Goal: Communication & Community: Ask a question

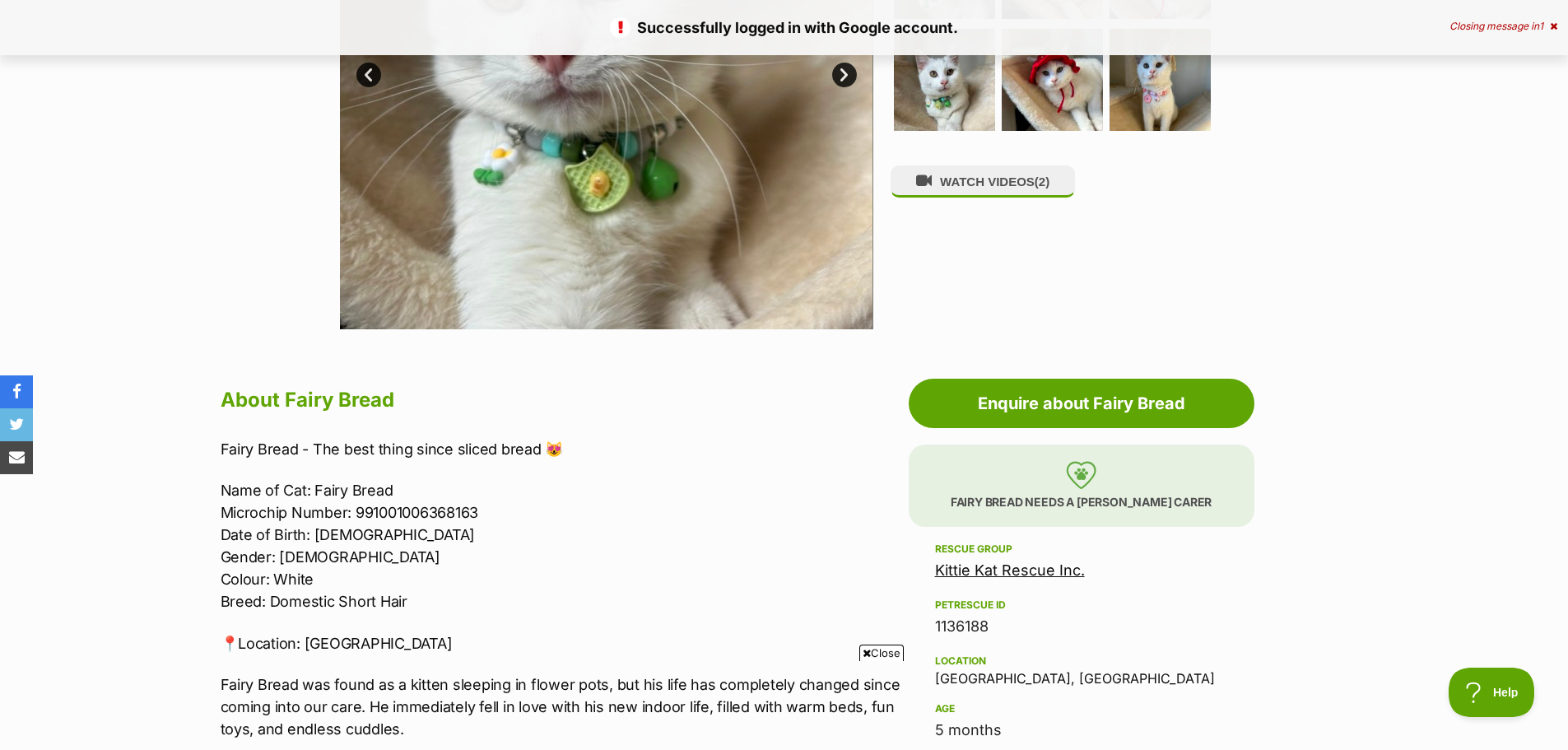
scroll to position [576, 0]
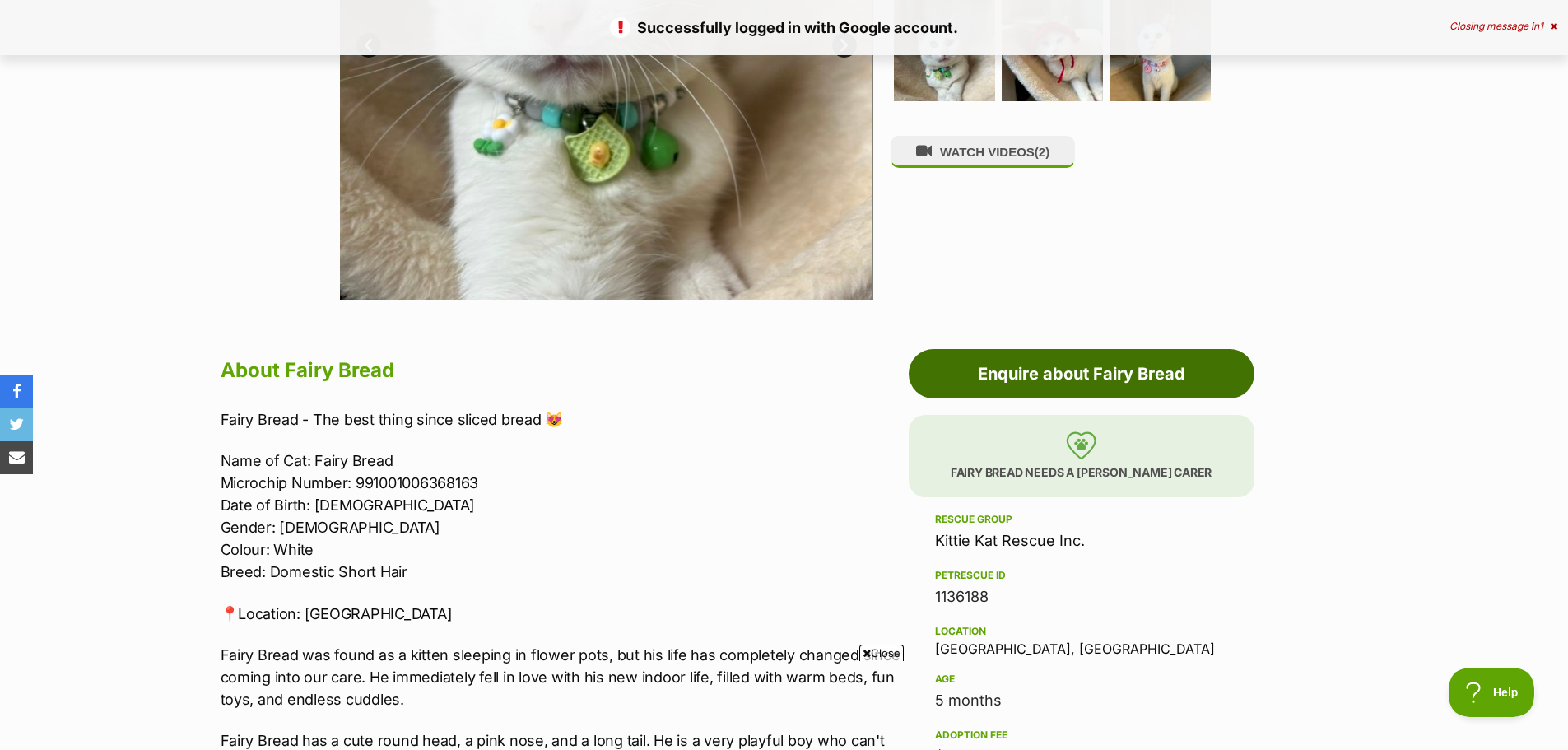
click at [1193, 370] on link "Enquire about Fairy Bread" at bounding box center [1082, 373] width 346 height 49
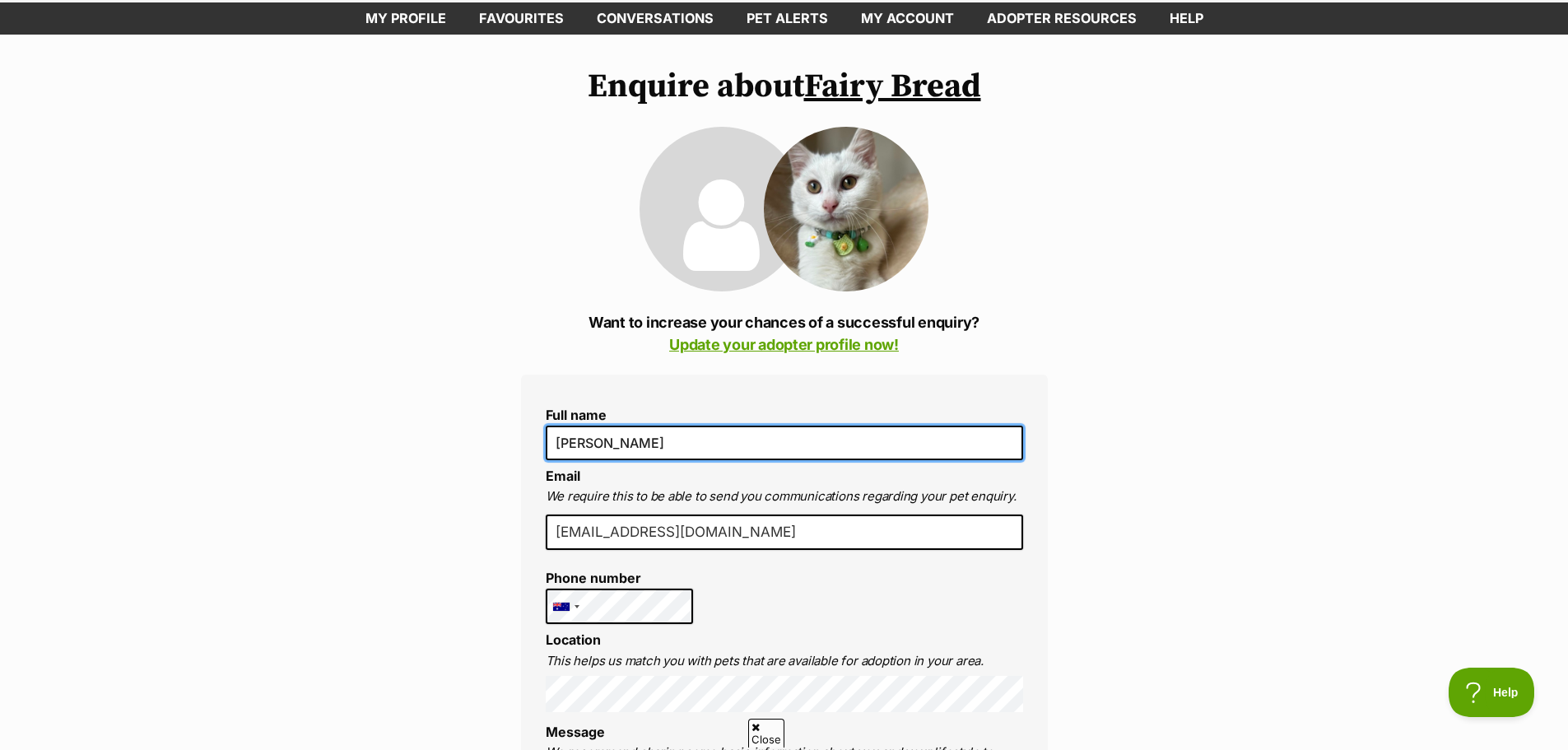
scroll to position [1, 0]
drag, startPoint x: 702, startPoint y: 440, endPoint x: 432, endPoint y: 465, distance: 271.2
type input "[PERSON_NAME]"
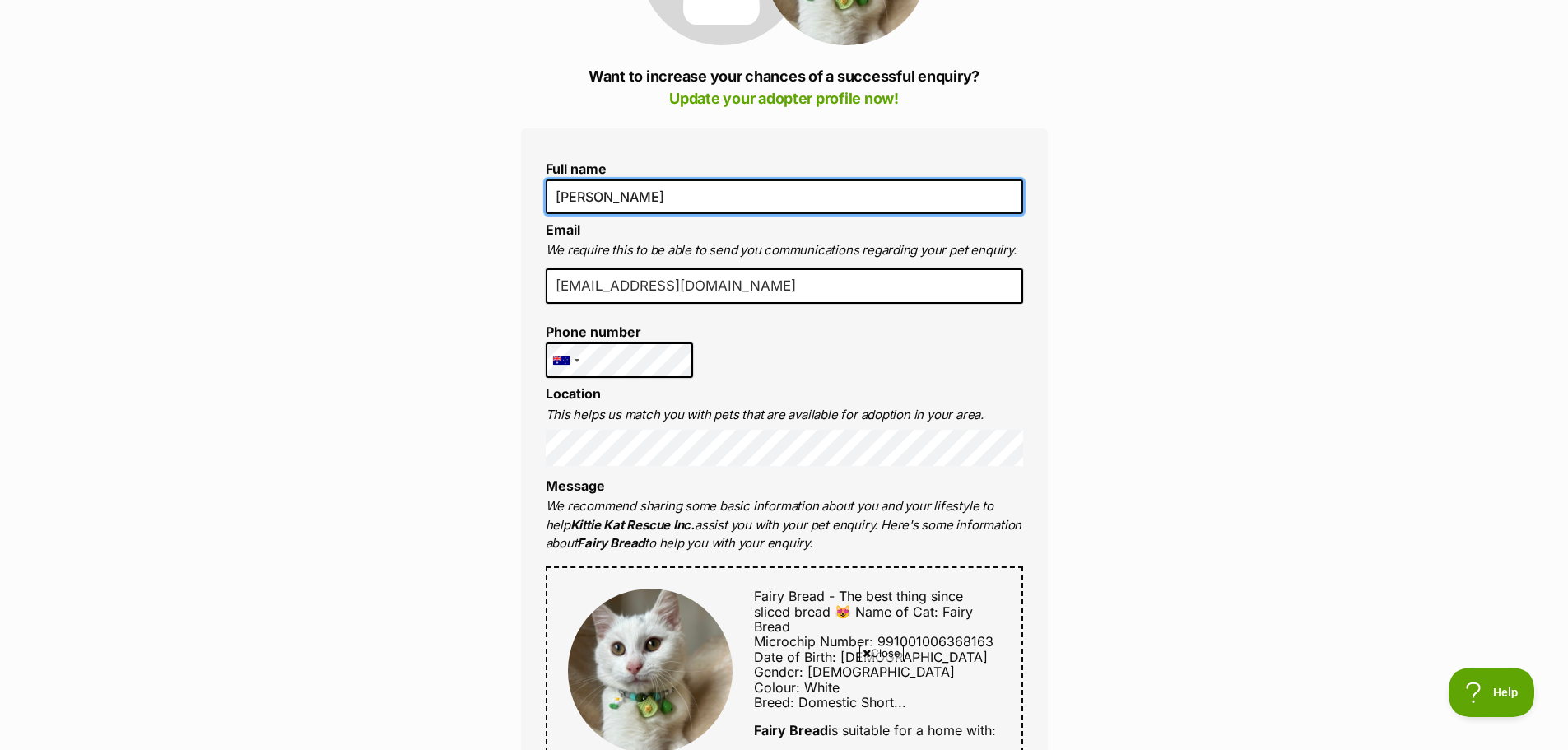
scroll to position [329, 0]
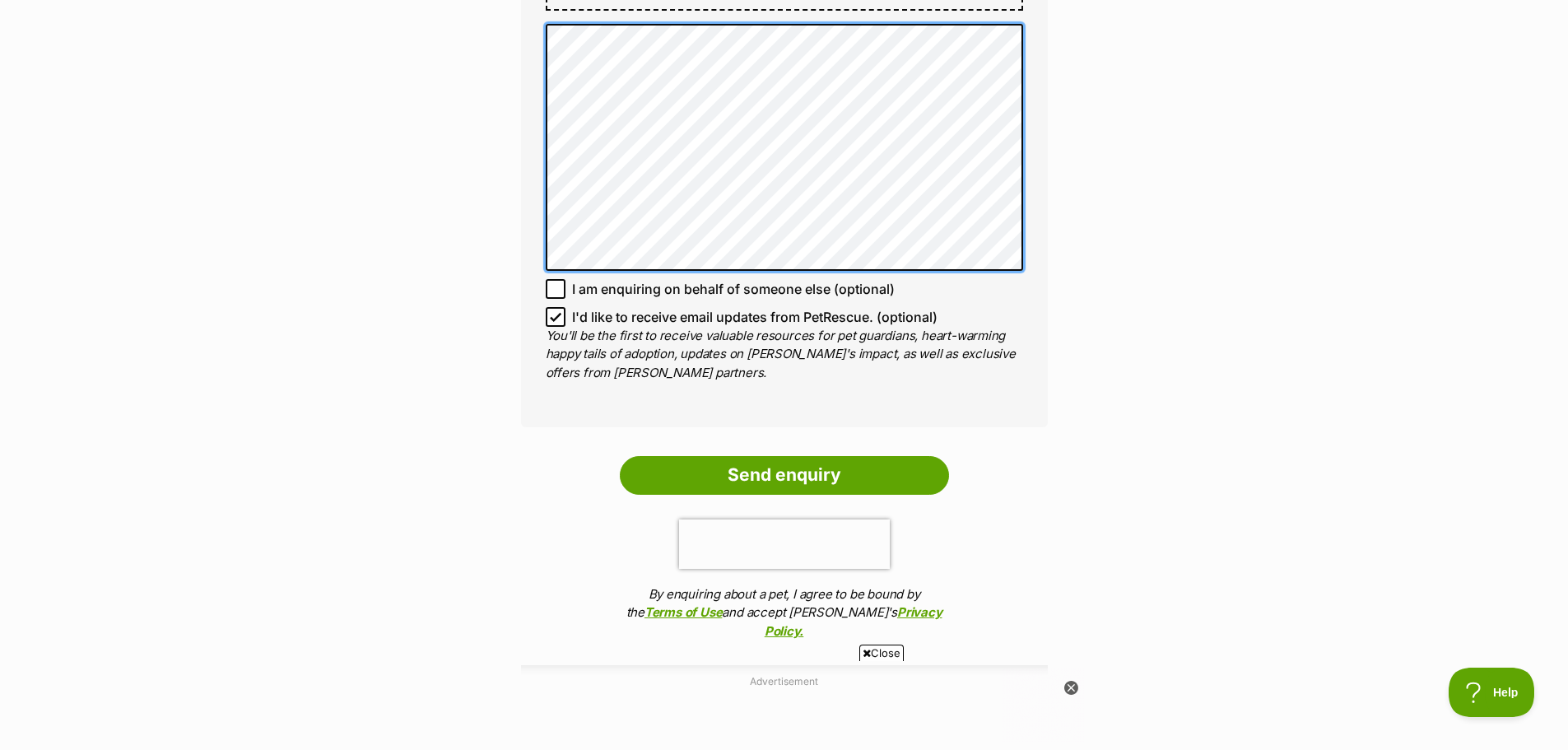
scroll to position [0, 0]
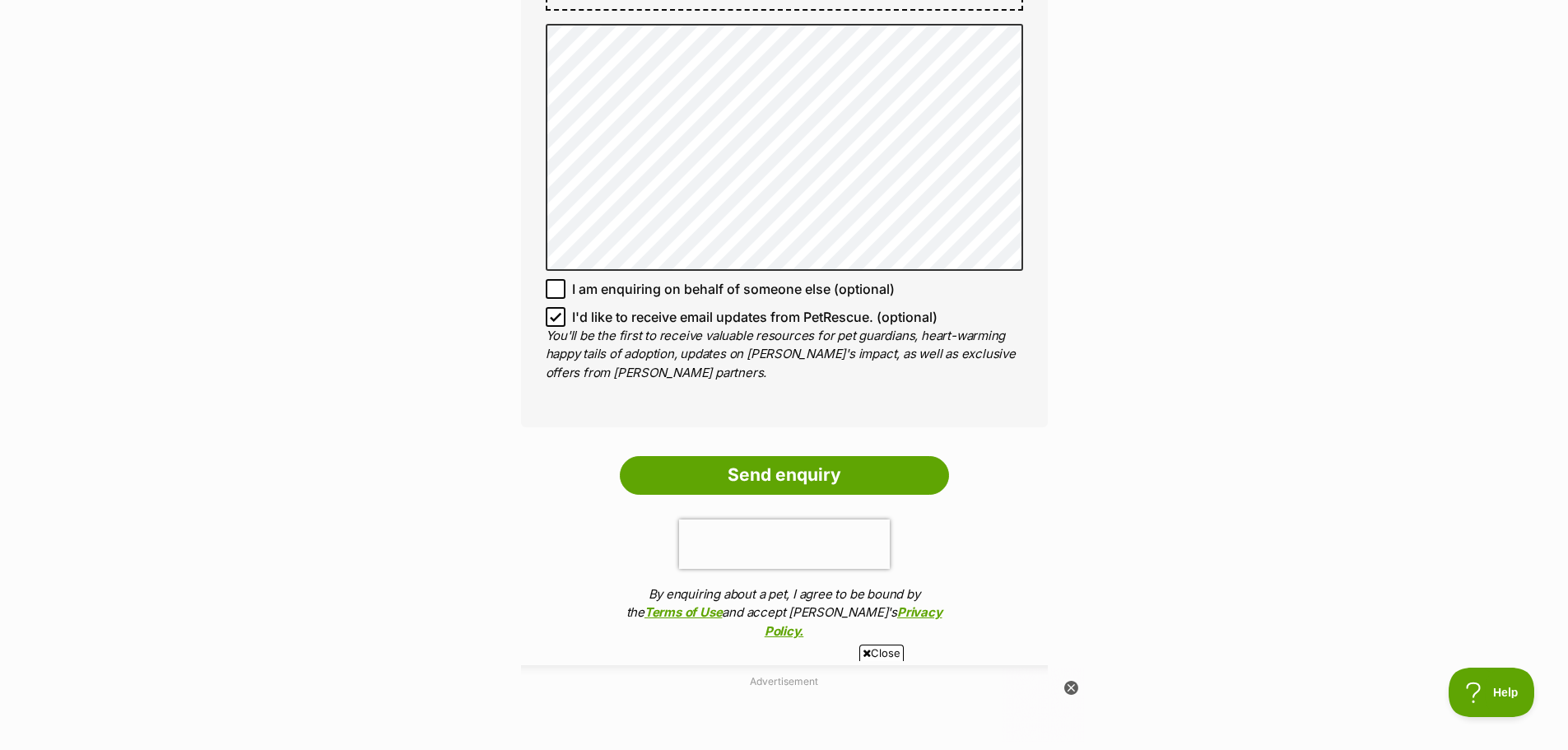
click at [556, 315] on icon at bounding box center [556, 316] width 11 height 11
click at [556, 315] on input "I'd like to receive email updates from PetRescue. (optional)" at bounding box center [555, 316] width 20 height 20
checkbox input "false"
click at [857, 467] on input "Send enquiry" at bounding box center [784, 475] width 329 height 38
